Goal: Information Seeking & Learning: Compare options

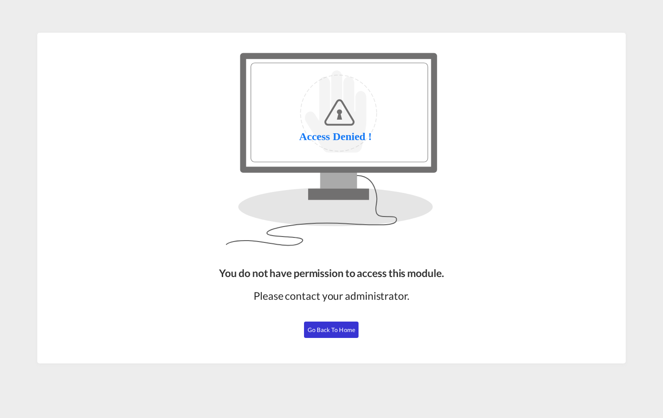
click at [315, 331] on span "Go Back to Home" at bounding box center [332, 329] width 48 height 7
